Goal: Transaction & Acquisition: Purchase product/service

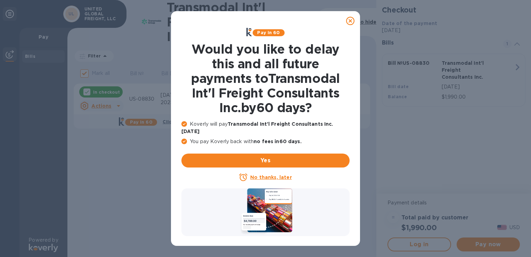
click at [287, 174] on u "No thanks, later" at bounding box center [270, 177] width 41 height 6
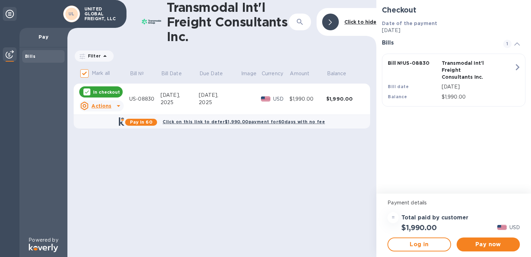
click at [117, 105] on icon at bounding box center [118, 106] width 3 height 2
click at [108, 133] on b "Open bill" at bounding box center [110, 134] width 23 height 6
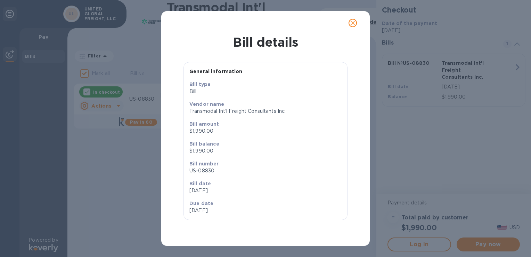
click at [354, 24] on icon "close" at bounding box center [353, 23] width 4 height 4
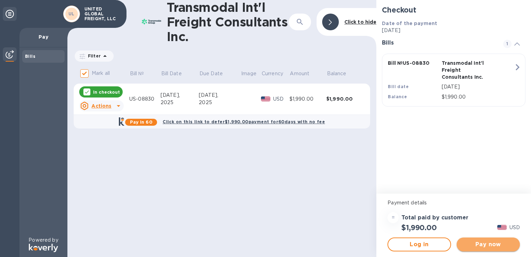
click at [507, 246] on span "Pay now" at bounding box center [488, 244] width 52 height 8
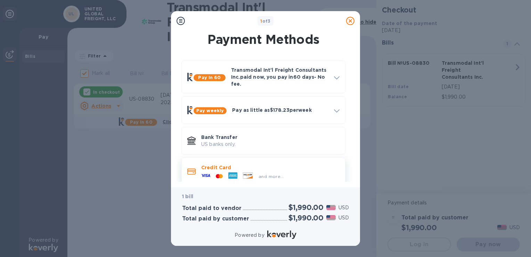
click at [285, 172] on div "and more..." at bounding box center [243, 176] width 88 height 10
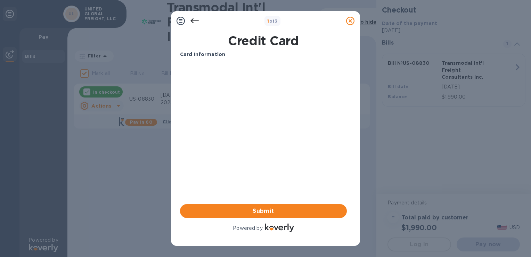
click at [272, 20] on b "1 of 3" at bounding box center [272, 20] width 10 height 5
click at [277, 19] on b "1 of 3" at bounding box center [272, 20] width 10 height 5
click at [192, 19] on icon at bounding box center [195, 21] width 8 height 8
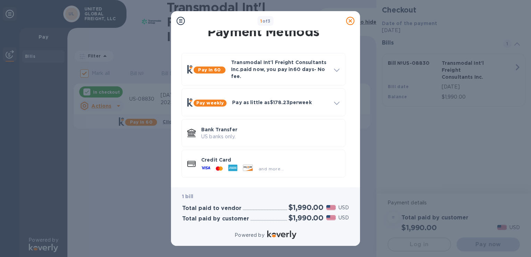
scroll to position [8, 0]
click at [265, 19] on b "1 of 3" at bounding box center [265, 20] width 10 height 5
click at [249, 168] on icon at bounding box center [247, 167] width 9 height 6
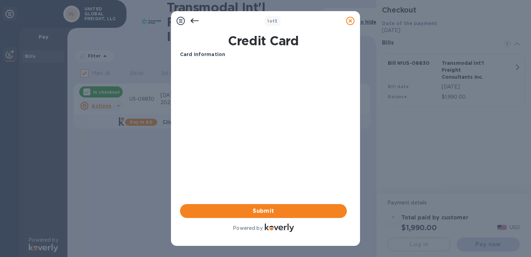
scroll to position [0, 0]
click at [284, 215] on button "Submit" at bounding box center [263, 211] width 167 height 14
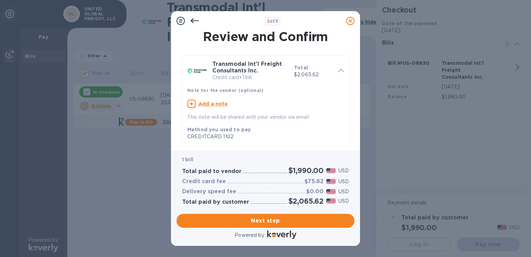
click at [193, 22] on icon at bounding box center [195, 20] width 8 height 5
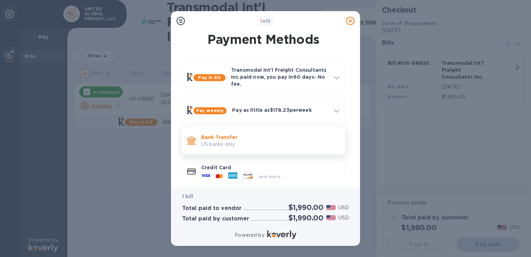
click at [261, 134] on p "Bank Transfer" at bounding box center [270, 137] width 138 height 7
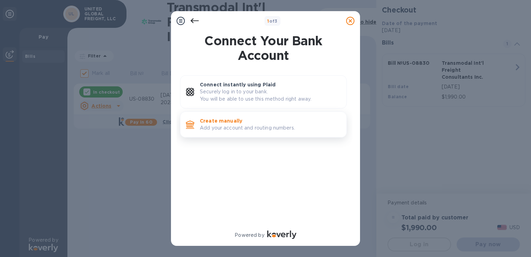
click at [239, 123] on p "Create manually" at bounding box center [270, 120] width 141 height 7
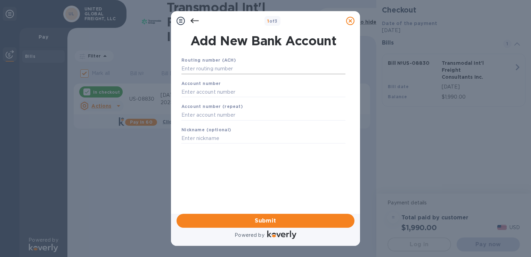
click at [242, 69] on input "text" at bounding box center [264, 69] width 164 height 10
click at [244, 69] on input "text" at bounding box center [264, 69] width 164 height 10
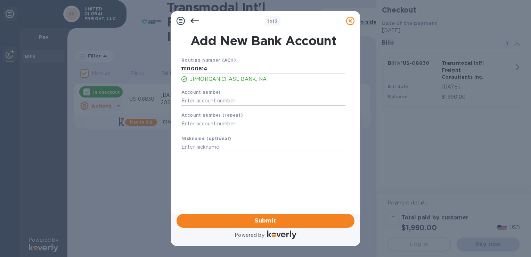
type input "111000614"
click at [233, 101] on input "text" at bounding box center [264, 100] width 164 height 10
type input "966160712"
click at [213, 119] on input "text" at bounding box center [264, 124] width 164 height 10
type input "966160712"
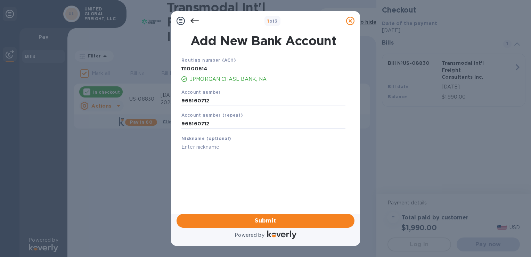
click at [216, 145] on input "text" at bounding box center [264, 147] width 164 height 10
type input "United Global Freight LLC"
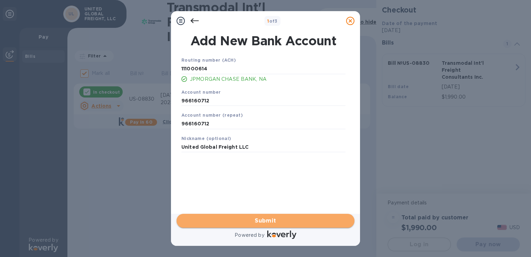
click at [291, 218] on span "Submit" at bounding box center [265, 220] width 167 height 8
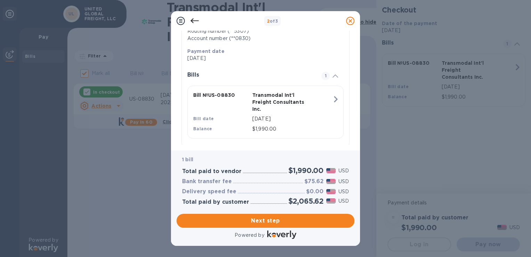
scroll to position [136, 0]
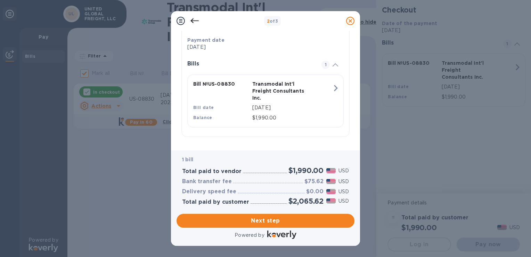
click at [196, 22] on icon at bounding box center [195, 21] width 8 height 8
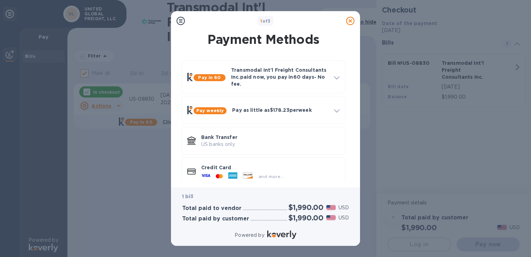
click at [357, 22] on div at bounding box center [351, 21] width 14 height 14
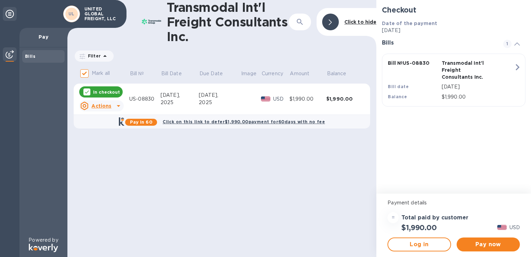
click at [282, 197] on div "Transmodal Int'l Freight Consultants Inc. ​ Click to hide Filter Amount Mark al…" at bounding box center [221, 128] width 309 height 257
click at [496, 241] on span "Pay now" at bounding box center [488, 244] width 52 height 8
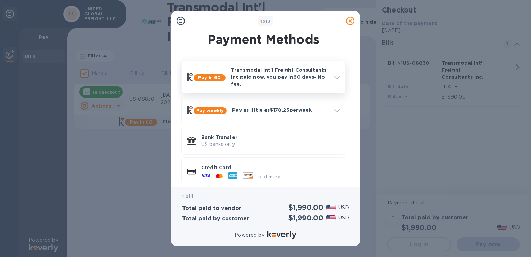
click at [291, 81] on p "Transmodal Int'l Freight Consultants Inc. paid now, you pay [DATE] - No fee." at bounding box center [279, 76] width 97 height 21
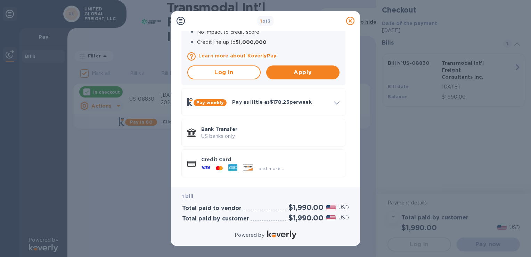
scroll to position [164, 0]
click at [310, 210] on h2 "$1,990.00" at bounding box center [306, 207] width 35 height 9
click at [115, 193] on div "1 of 3 Payment Methods Pay in 60 Transmodal Int'l Freight Consultants Inc. paid…" at bounding box center [265, 128] width 531 height 257
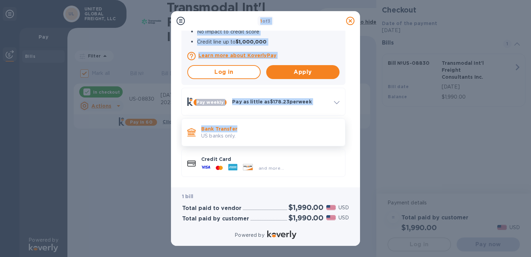
drag, startPoint x: 201, startPoint y: 112, endPoint x: 291, endPoint y: 122, distance: 89.9
click at [291, 122] on div "1 of 3 Payment Methods Pay in 60 Transmodal Int'l Freight Consultants Inc. paid…" at bounding box center [265, 128] width 531 height 257
click at [118, 170] on div "1 of 3 Payment Methods Pay in 60 Transmodal Int'l Freight Consultants Inc. paid…" at bounding box center [265, 128] width 531 height 257
click at [352, 22] on icon at bounding box center [350, 21] width 8 height 8
